Goal: Information Seeking & Learning: Learn about a topic

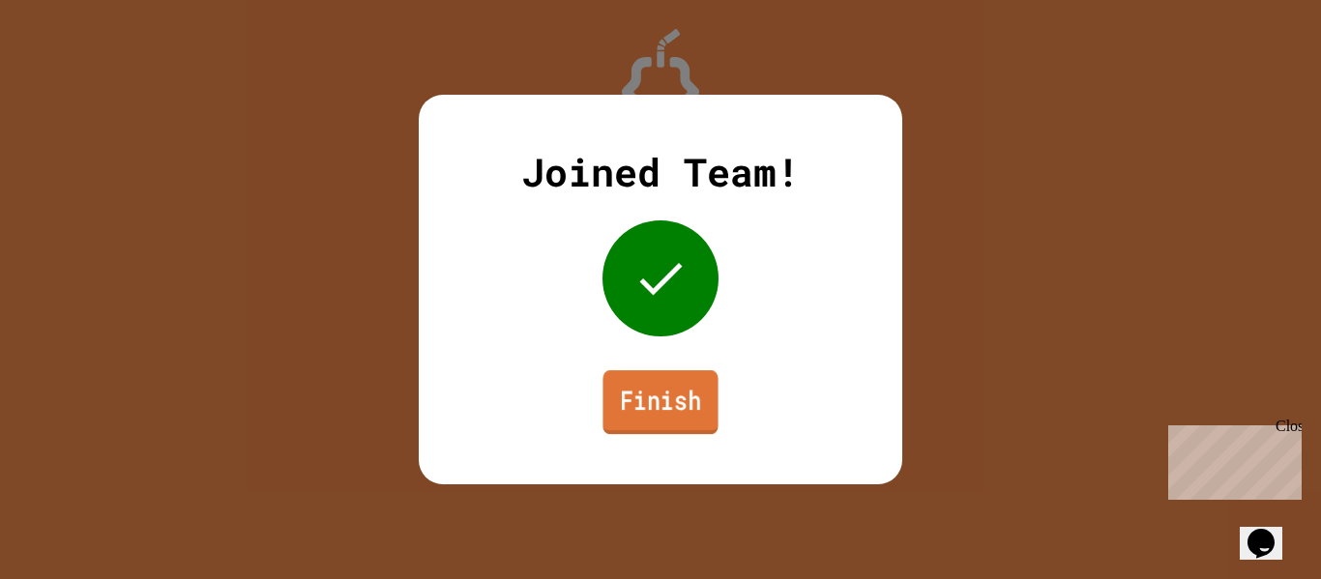
click at [656, 419] on link "Finish" at bounding box center [660, 402] width 115 height 64
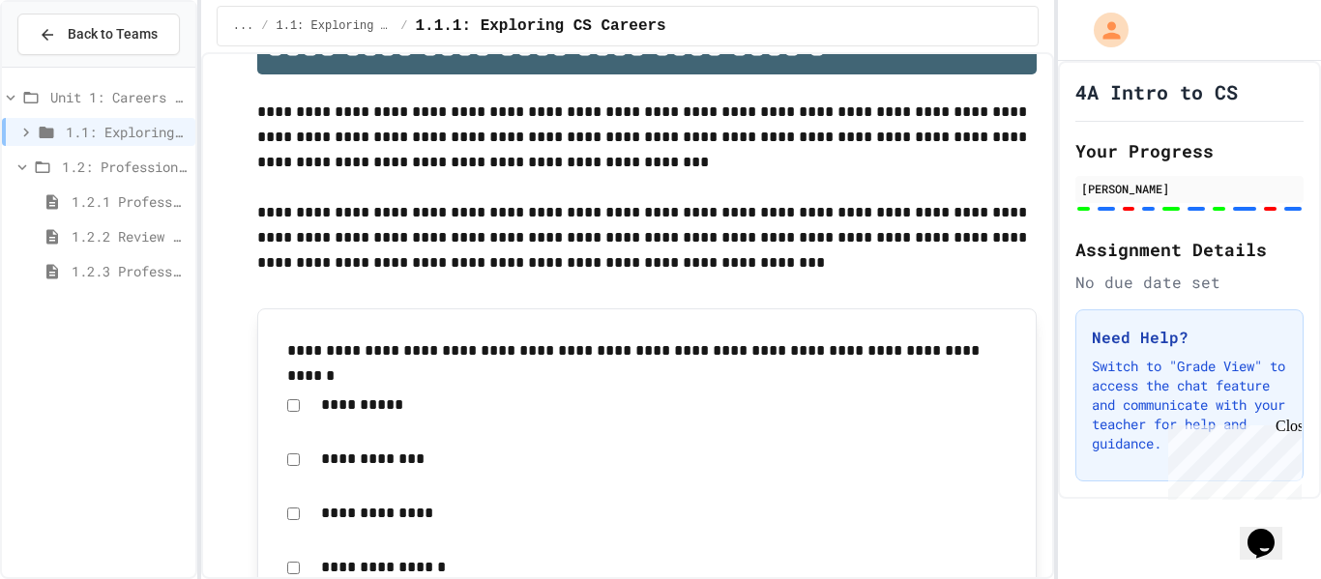
scroll to position [78, 0]
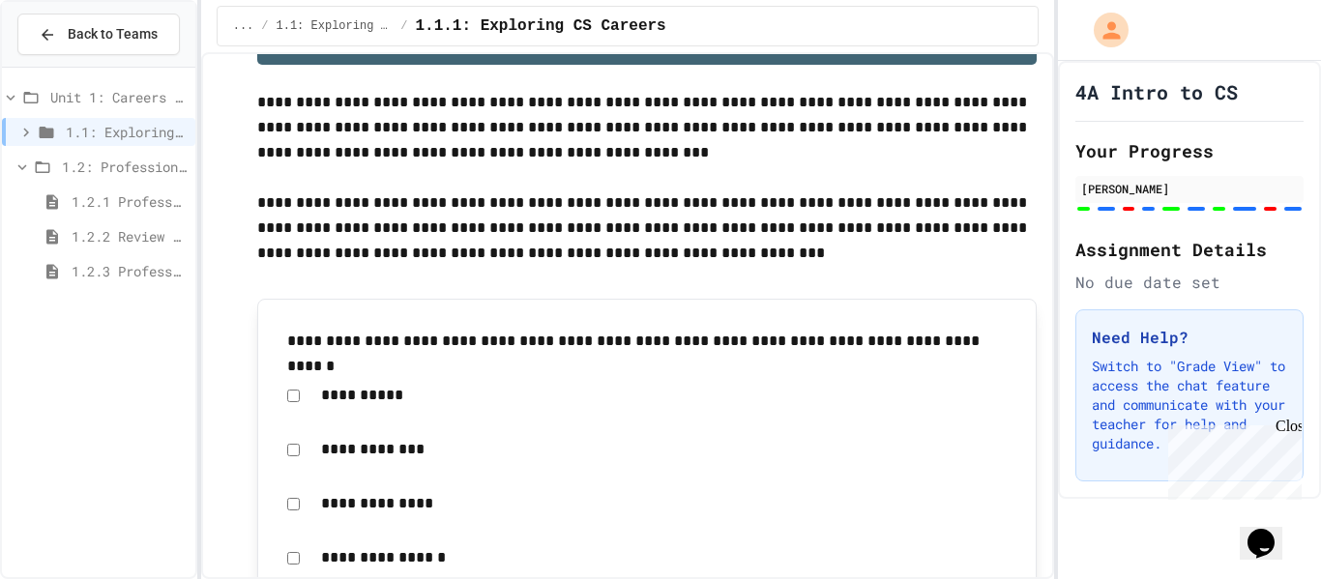
click at [118, 227] on span "1.2.2 Review - Professional Communication" at bounding box center [130, 236] width 116 height 20
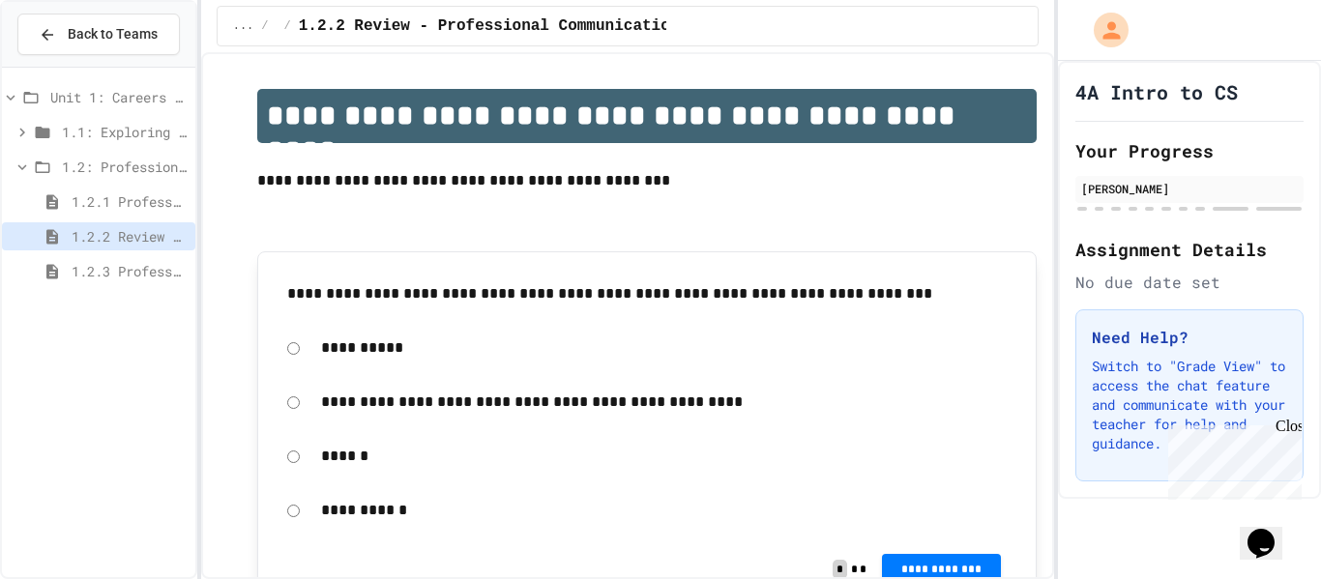
click at [89, 210] on span "1.2.1 Professional Communication" at bounding box center [130, 202] width 116 height 20
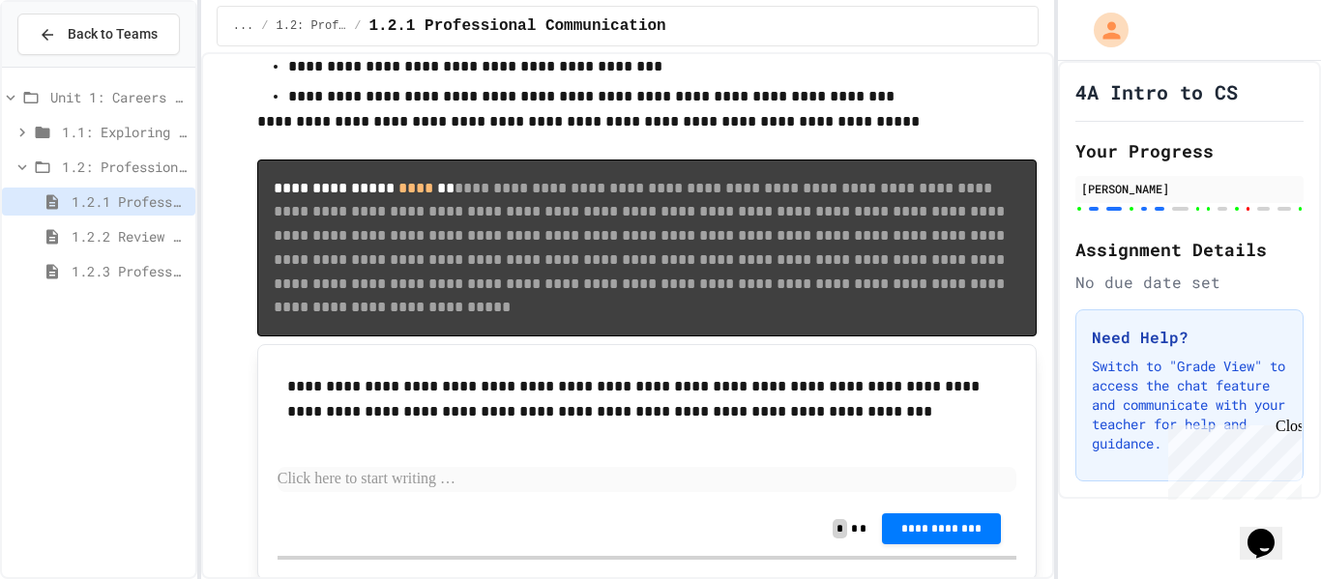
scroll to position [4984, 0]
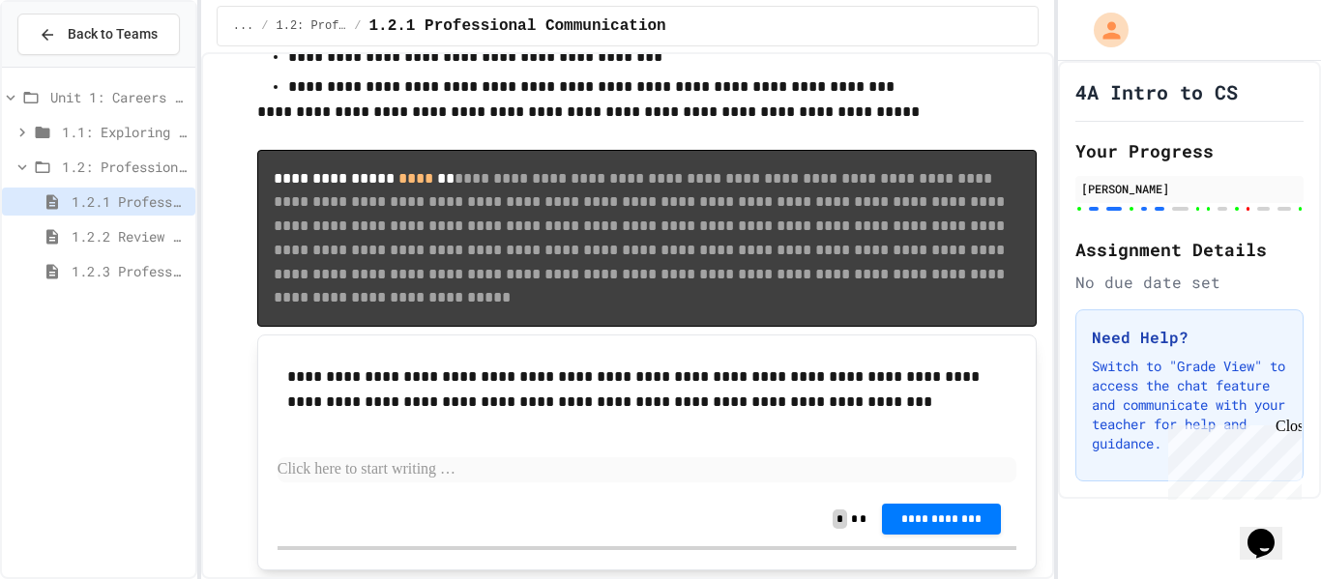
click at [695, 305] on span "**********" at bounding box center [641, 237] width 735 height 134
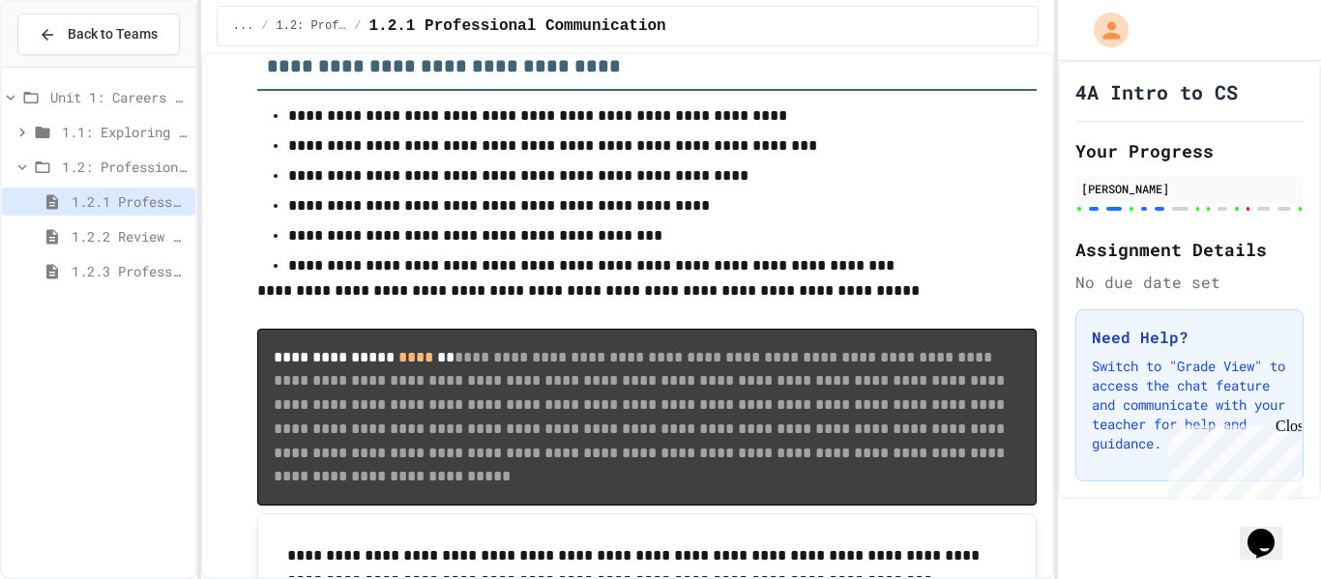
scroll to position [4809, 0]
